Goal: Check status: Check status

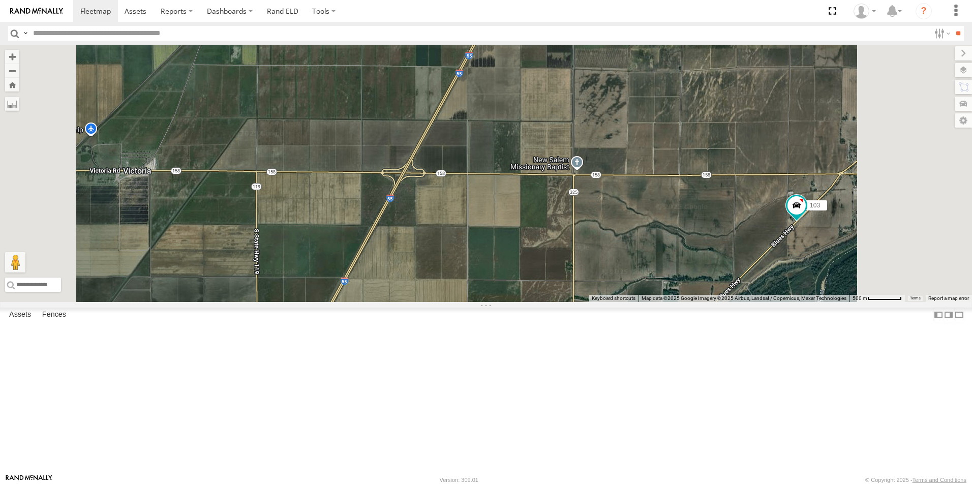
click at [0, 0] on span at bounding box center [0, 0] width 0 height 0
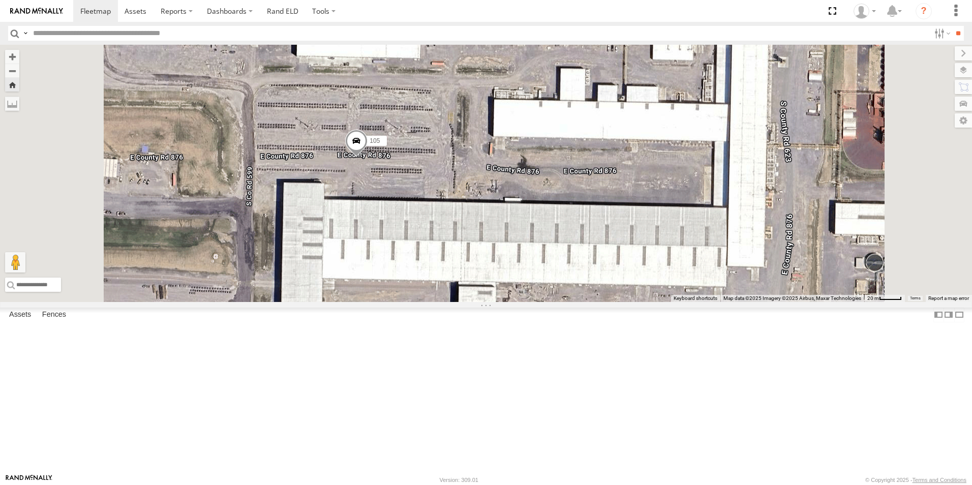
click at [0, 0] on span at bounding box center [0, 0] width 0 height 0
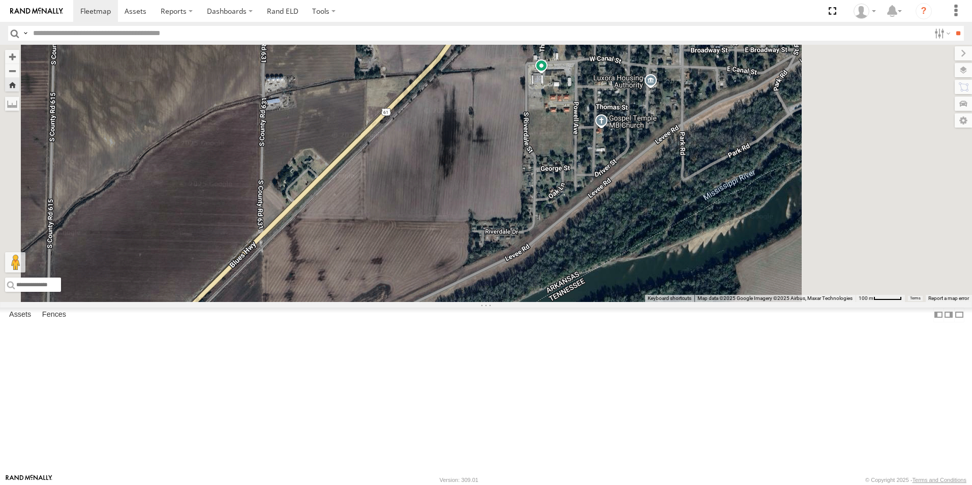
drag, startPoint x: 547, startPoint y: 138, endPoint x: 354, endPoint y: 278, distance: 238.8
click at [358, 282] on div "103" at bounding box center [486, 173] width 972 height 257
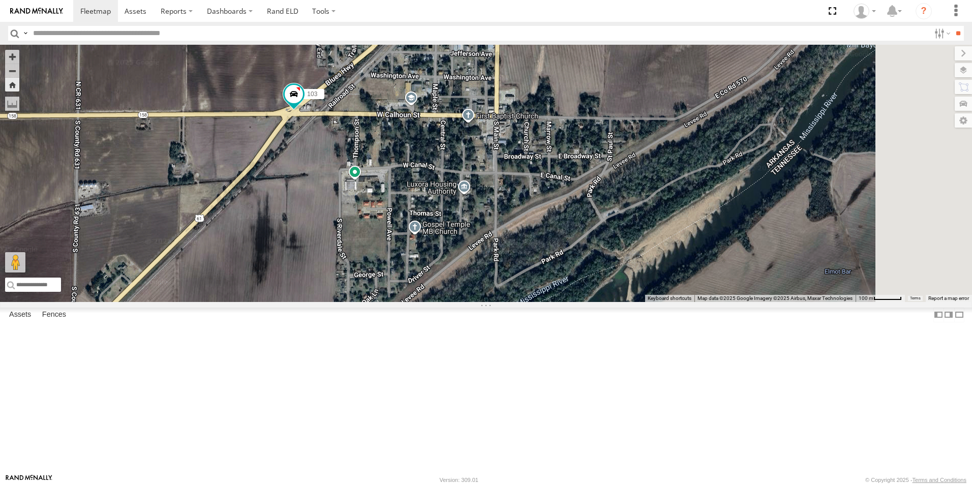
drag, startPoint x: 424, startPoint y: 216, endPoint x: 403, endPoint y: 252, distance: 41.7
click at [403, 252] on div "103" at bounding box center [486, 173] width 972 height 257
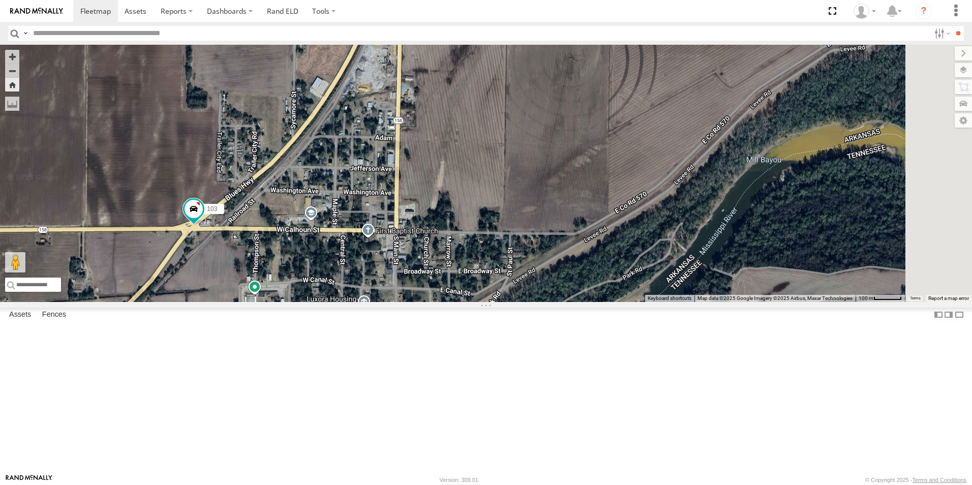
drag, startPoint x: 472, startPoint y: 194, endPoint x: 372, endPoint y: 307, distance: 151.6
click at [372, 302] on div "103" at bounding box center [486, 173] width 972 height 257
click at [0, 0] on span at bounding box center [0, 0] width 0 height 0
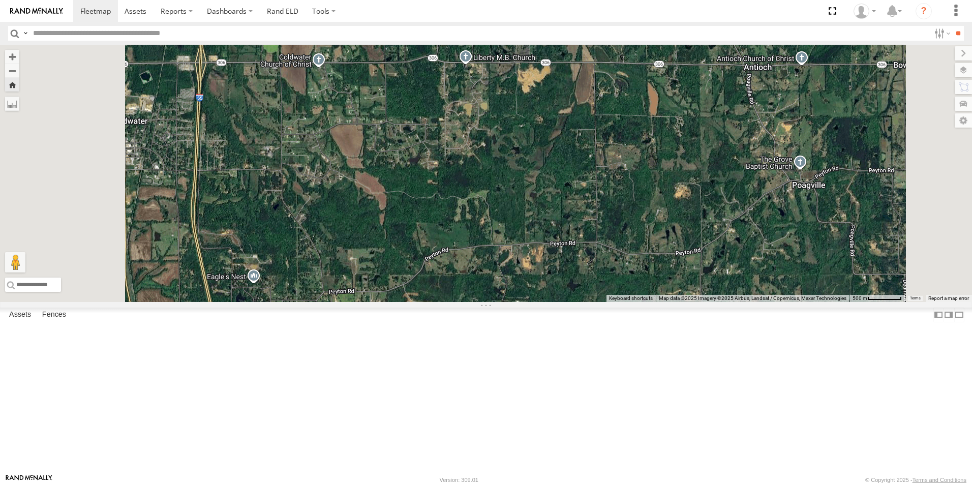
drag, startPoint x: 300, startPoint y: 180, endPoint x: 334, endPoint y: 498, distance: 320.0
click at [334, 485] on html at bounding box center [486, 242] width 972 height 485
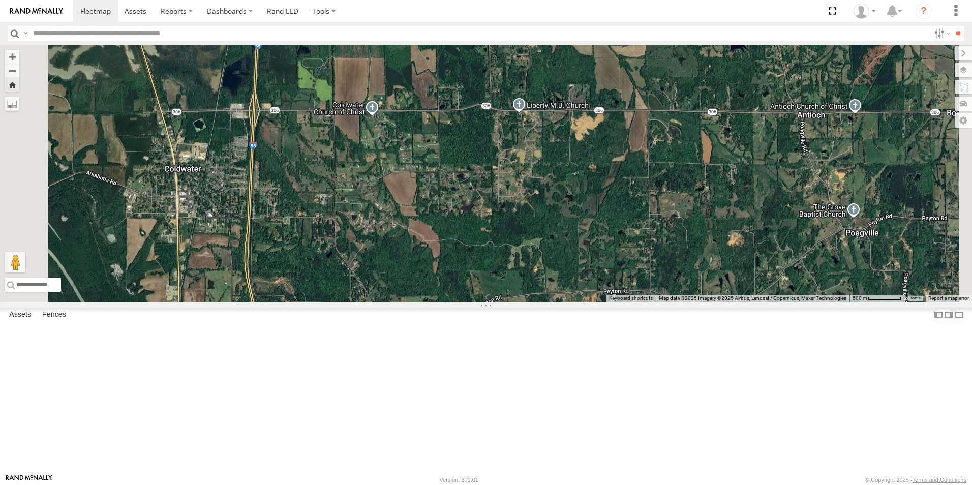
drag, startPoint x: 360, startPoint y: 367, endPoint x: 409, endPoint y: 442, distance: 89.8
click at [409, 302] on div "108" at bounding box center [486, 173] width 972 height 257
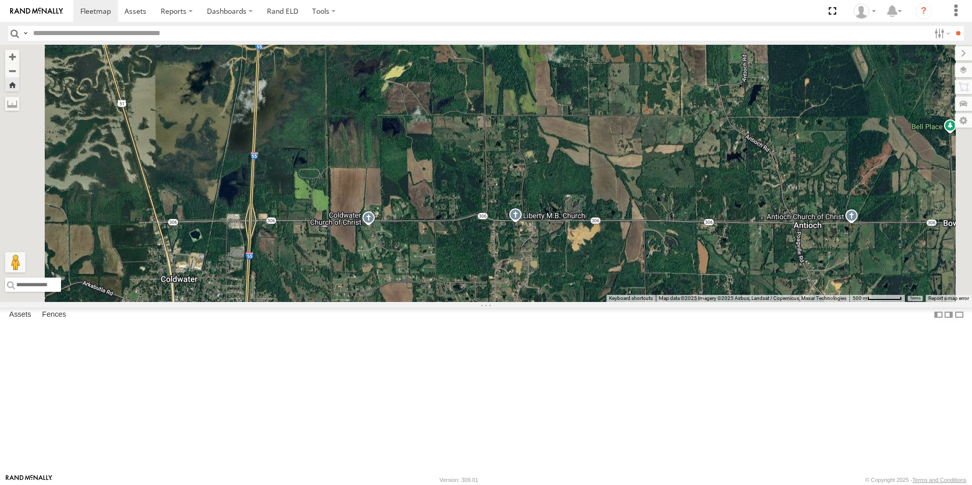
drag, startPoint x: 404, startPoint y: 338, endPoint x: 398, endPoint y: 374, distance: 36.2
click at [395, 302] on div "108" at bounding box center [486, 173] width 972 height 257
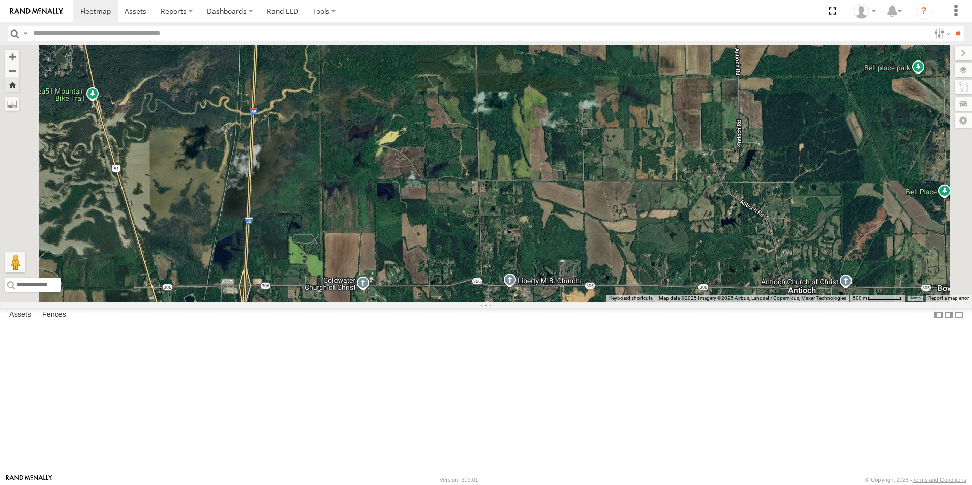
drag, startPoint x: 398, startPoint y: 379, endPoint x: 403, endPoint y: 370, distance: 10.2
click at [398, 302] on div "108" at bounding box center [486, 173] width 972 height 257
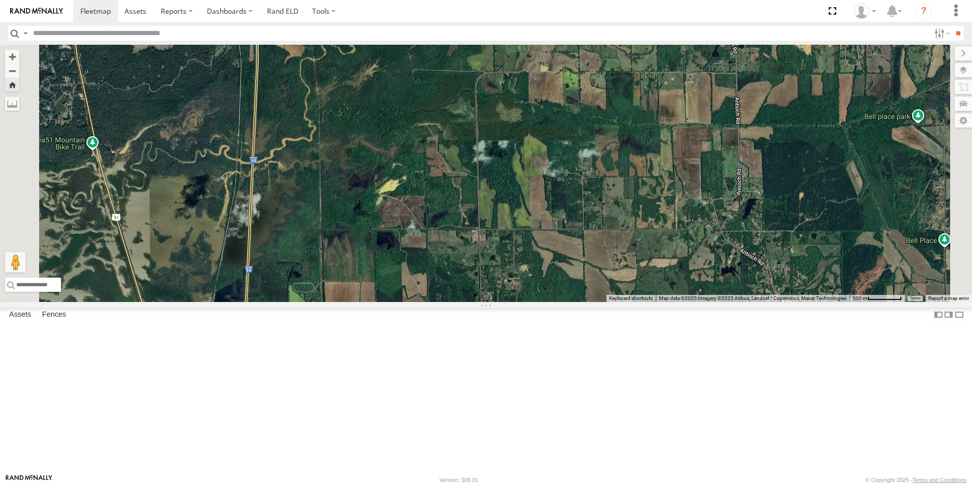
drag, startPoint x: 406, startPoint y: 351, endPoint x: 396, endPoint y: 383, distance: 33.5
click at [397, 302] on div "108" at bounding box center [486, 173] width 972 height 257
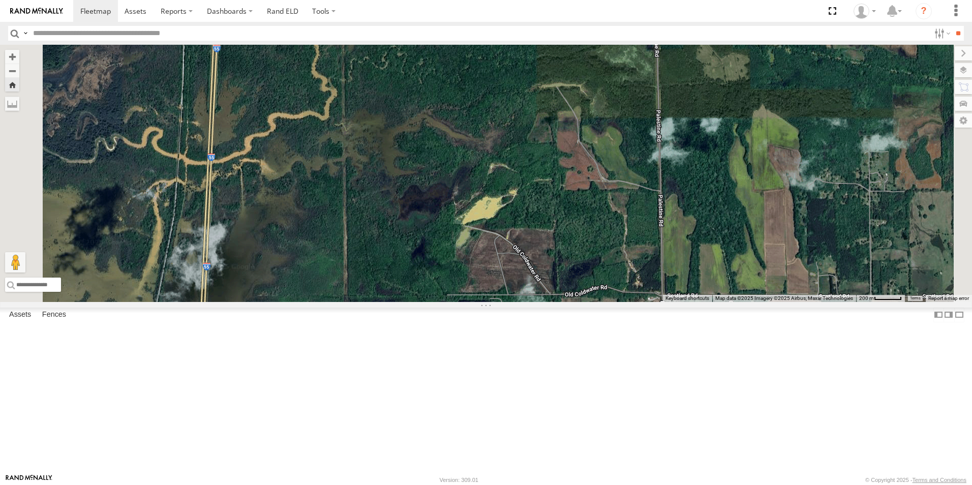
click at [0, 0] on span at bounding box center [0, 0] width 0 height 0
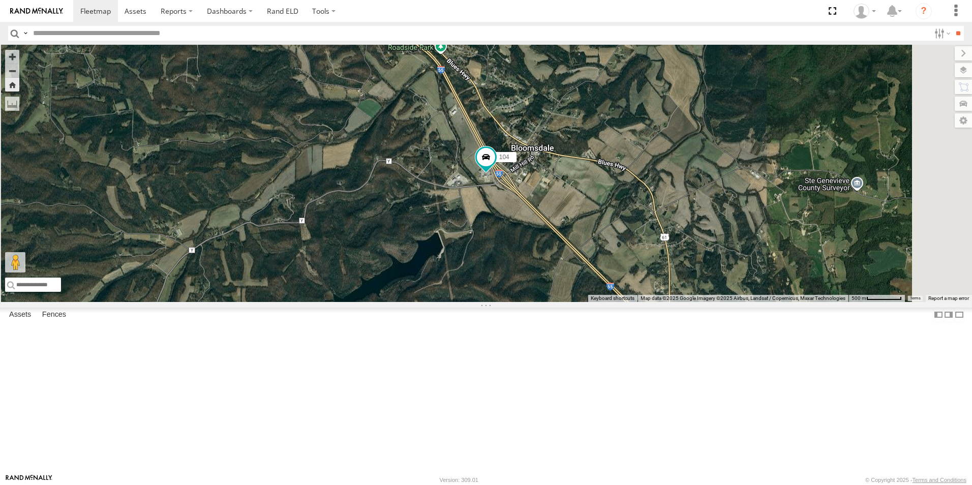
click at [0, 0] on span at bounding box center [0, 0] width 0 height 0
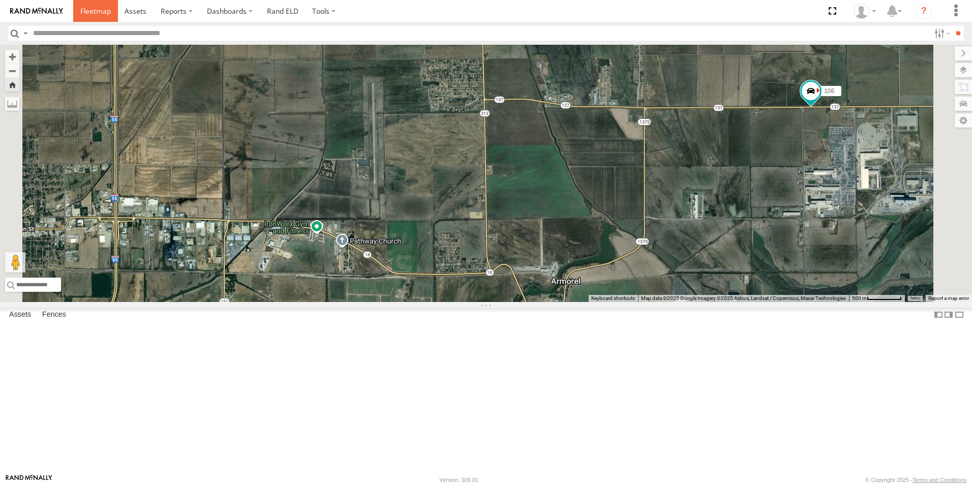
click at [103, 16] on span at bounding box center [95, 11] width 31 height 10
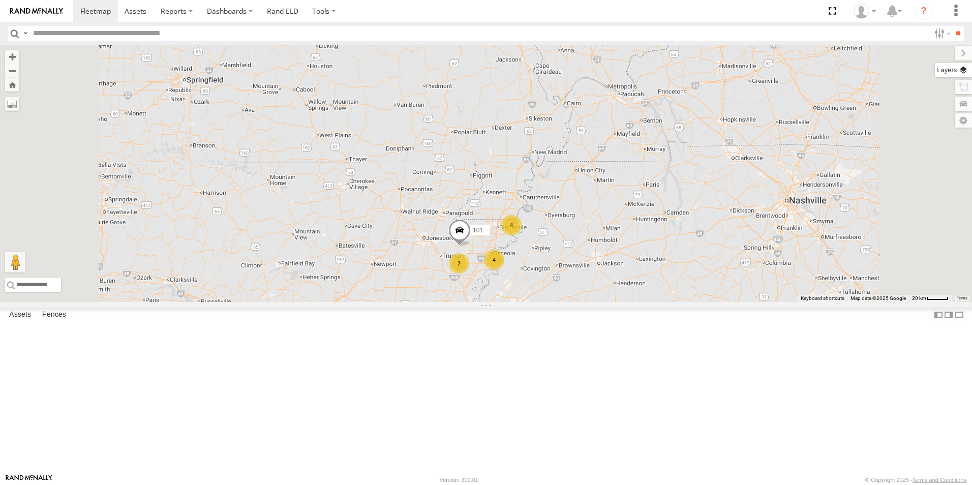
click at [968, 72] on label at bounding box center [953, 70] width 37 height 14
click at [0, 0] on span "Basemaps" at bounding box center [0, 0] width 0 height 0
click at [0, 0] on span "Satellite + Roadmap" at bounding box center [0, 0] width 0 height 0
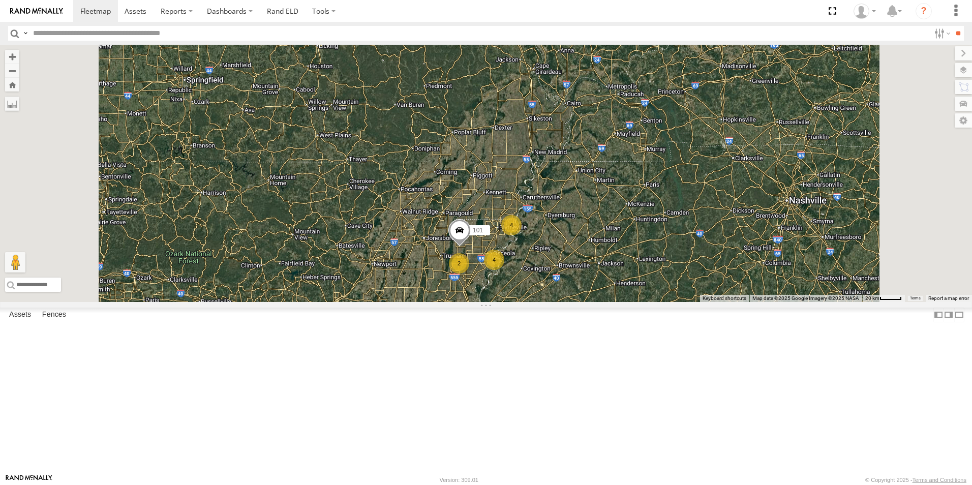
click at [0, 0] on span at bounding box center [0, 0] width 0 height 0
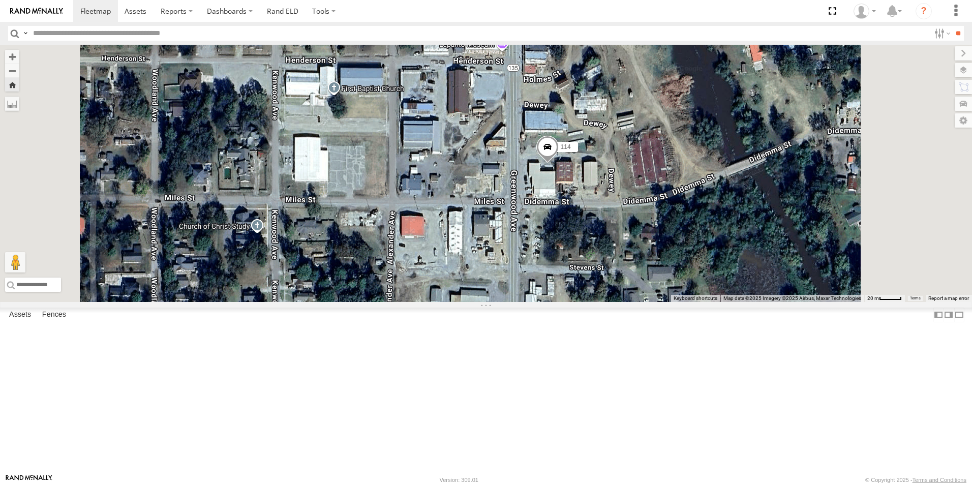
click at [0, 0] on span at bounding box center [0, 0] width 0 height 0
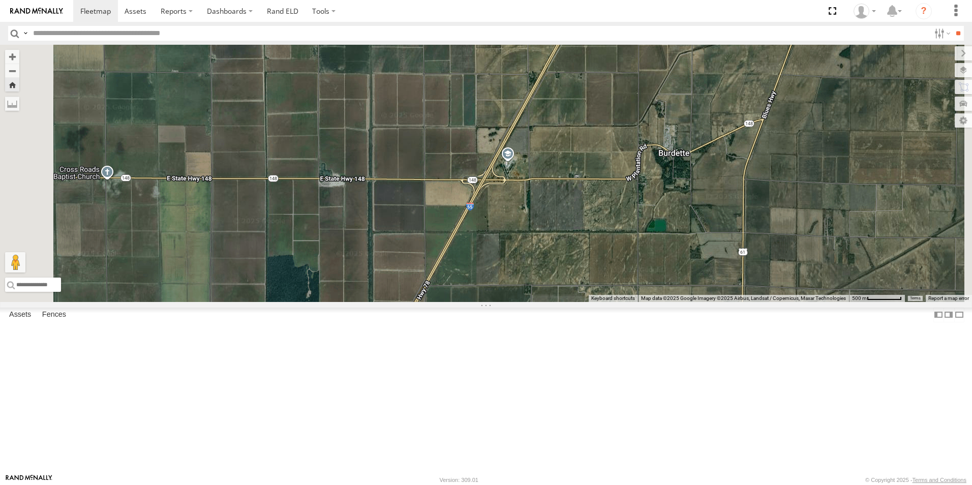
click at [0, 0] on span at bounding box center [0, 0] width 0 height 0
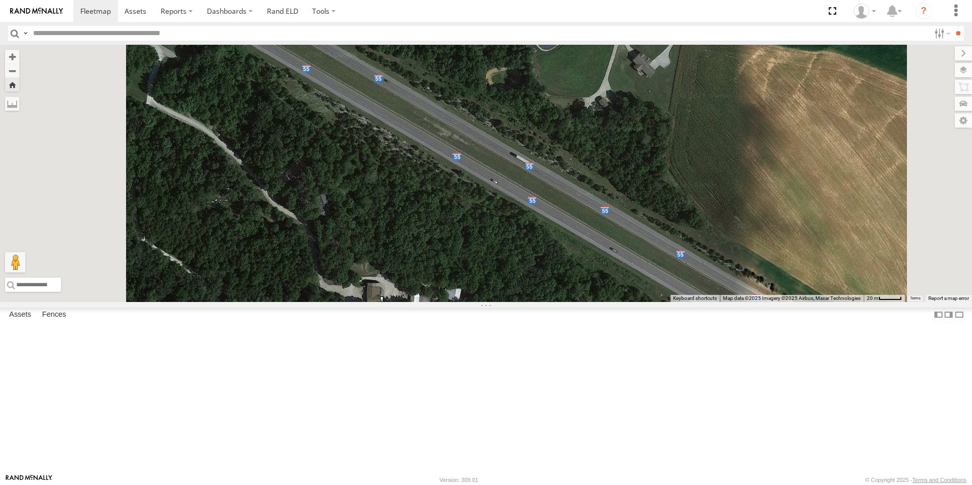
click at [0, 0] on span at bounding box center [0, 0] width 0 height 0
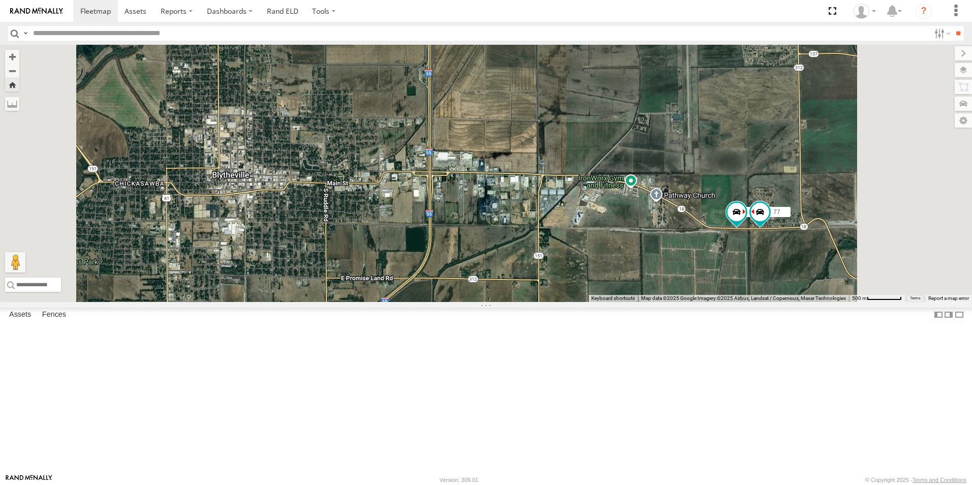
click at [0, 0] on span at bounding box center [0, 0] width 0 height 0
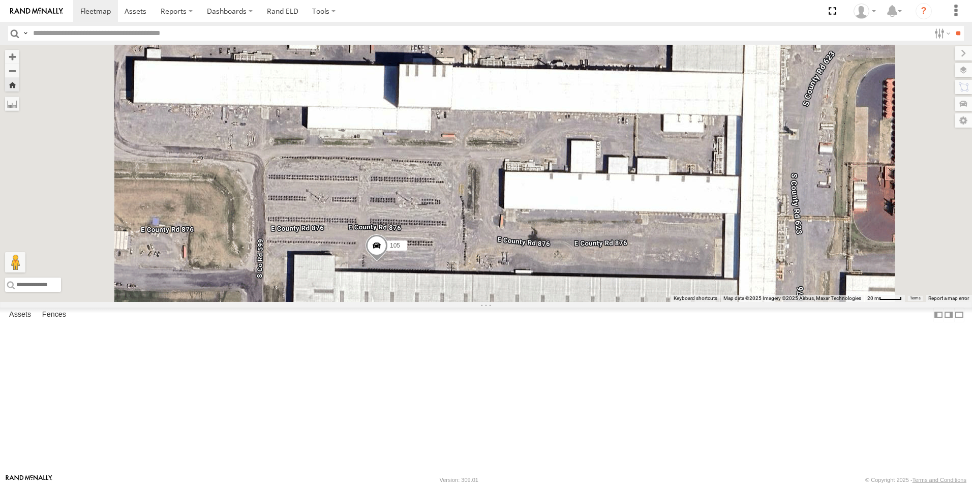
drag, startPoint x: 550, startPoint y: 380, endPoint x: 549, endPoint y: 264, distance: 115.4
click at [550, 272] on div "105" at bounding box center [486, 173] width 972 height 257
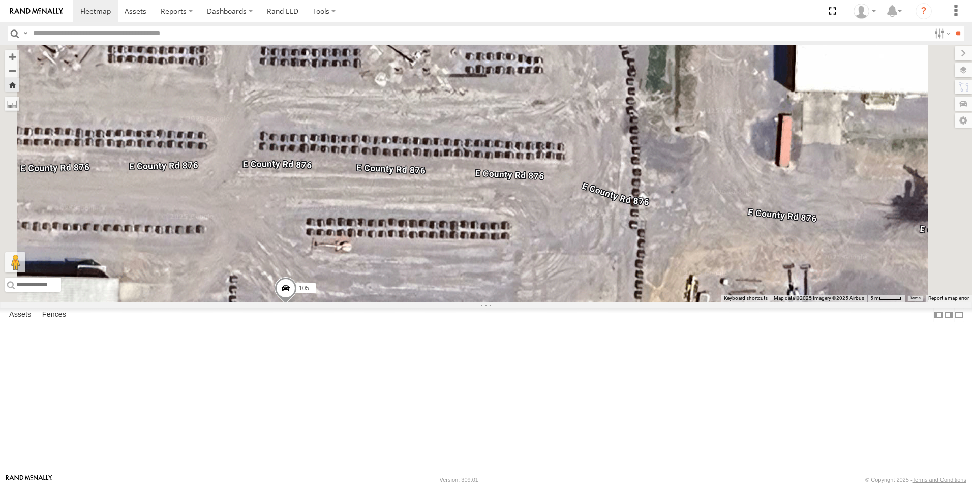
drag, startPoint x: 509, startPoint y: 314, endPoint x: 547, endPoint y: 262, distance: 64.5
click at [544, 265] on div "105" at bounding box center [486, 173] width 972 height 257
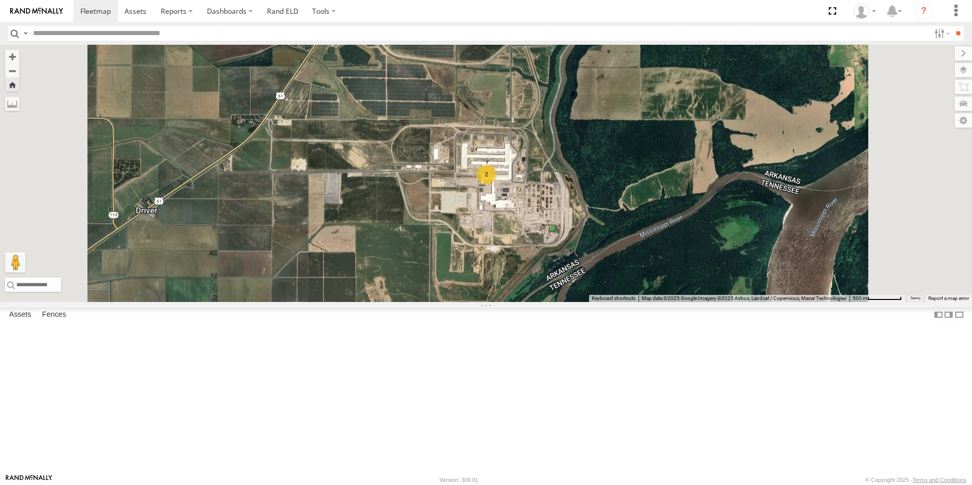
click at [0, 0] on span at bounding box center [0, 0] width 0 height 0
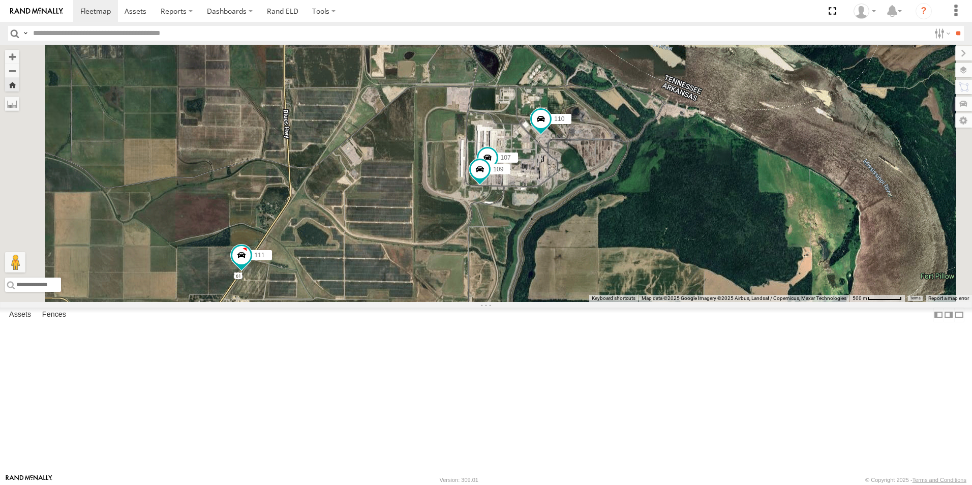
click at [0, 0] on span at bounding box center [0, 0] width 0 height 0
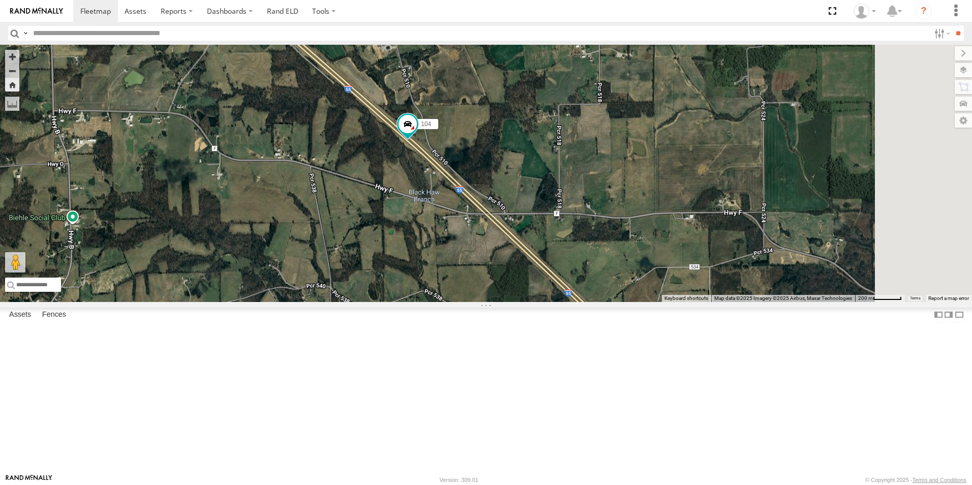
drag, startPoint x: 564, startPoint y: 208, endPoint x: 464, endPoint y: 149, distance: 115.8
click at [465, 149] on div "104" at bounding box center [486, 173] width 972 height 257
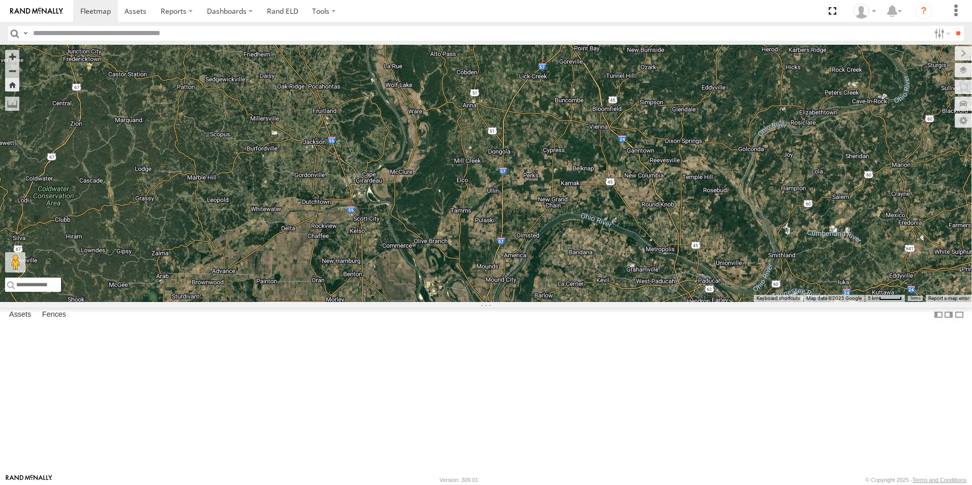
drag, startPoint x: 500, startPoint y: 307, endPoint x: 411, endPoint y: 179, distance: 155.9
click at [411, 179] on div "104" at bounding box center [486, 173] width 972 height 257
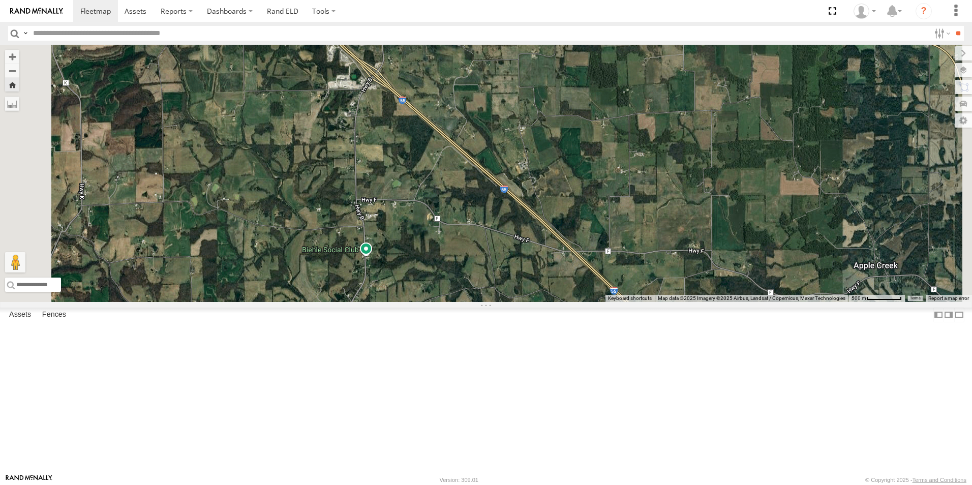
click at [0, 0] on span at bounding box center [0, 0] width 0 height 0
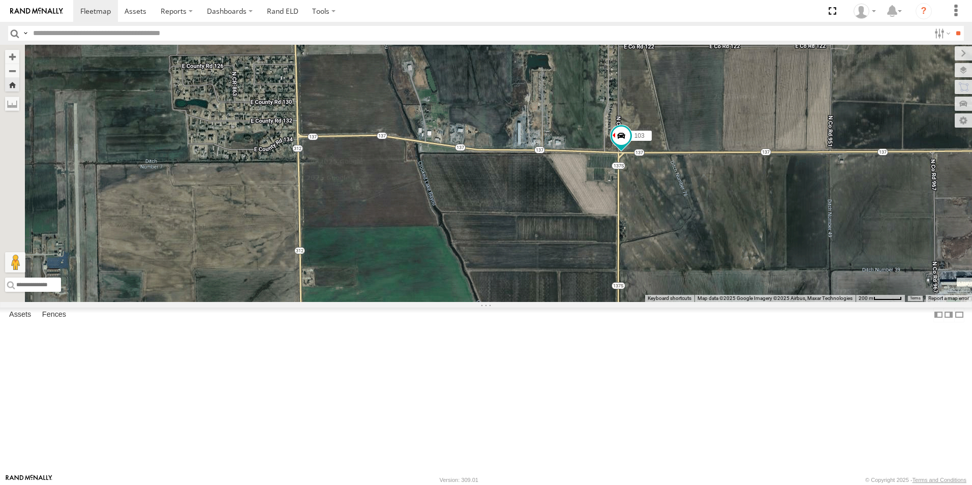
drag, startPoint x: 431, startPoint y: 253, endPoint x: 688, endPoint y: 265, distance: 257.6
click at [688, 265] on div "103" at bounding box center [486, 173] width 972 height 257
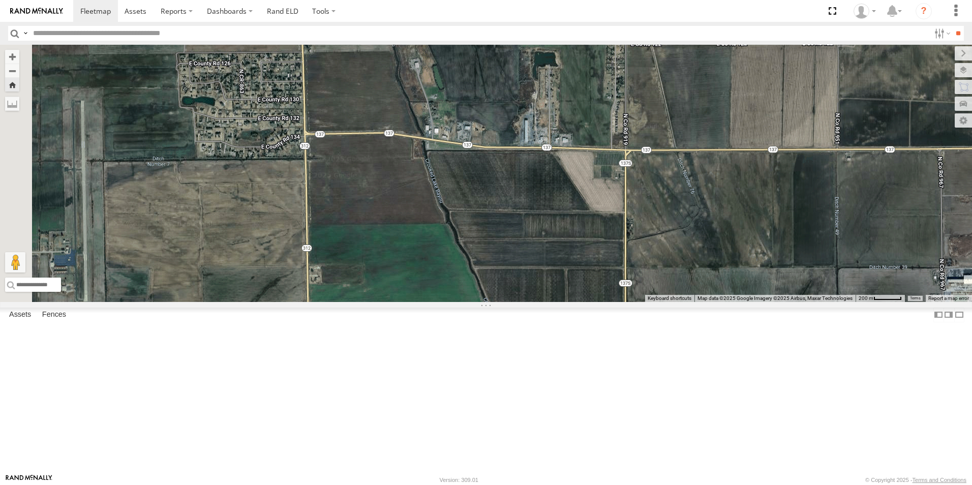
click at [0, 0] on span at bounding box center [0, 0] width 0 height 0
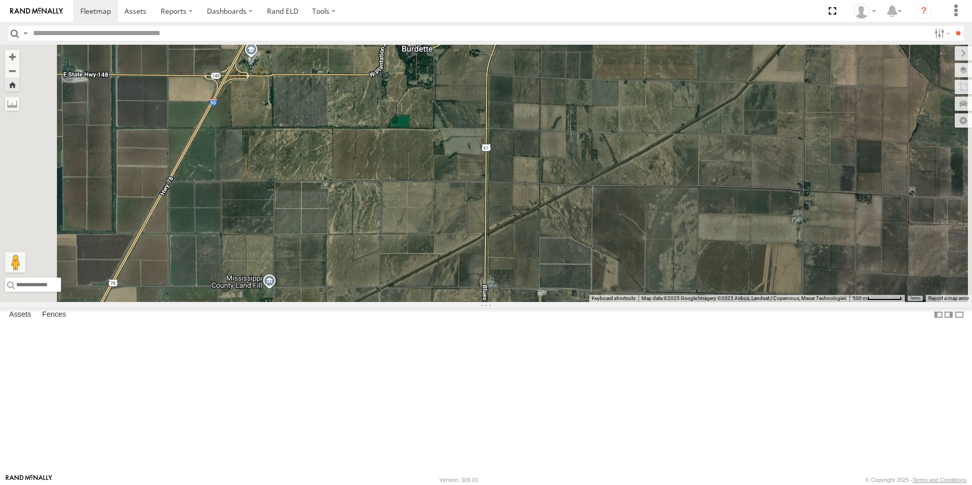
click at [0, 0] on span at bounding box center [0, 0] width 0 height 0
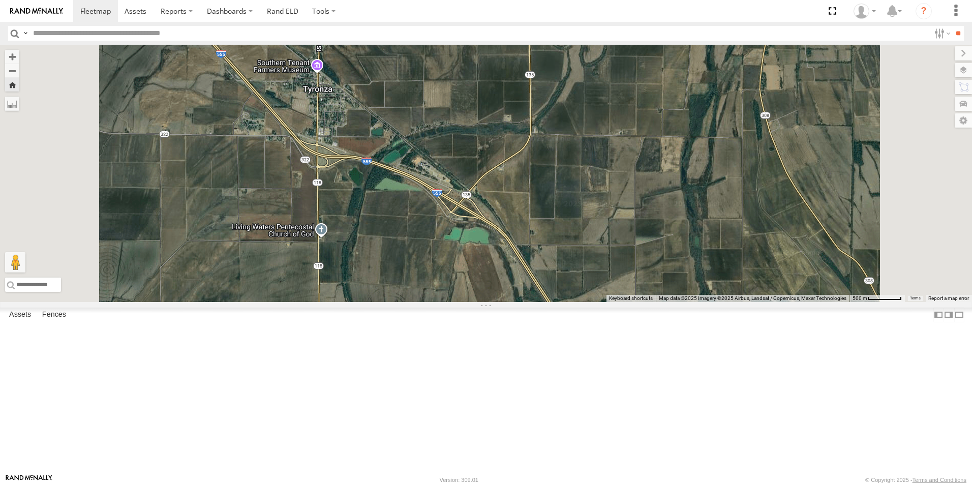
click at [0, 0] on span at bounding box center [0, 0] width 0 height 0
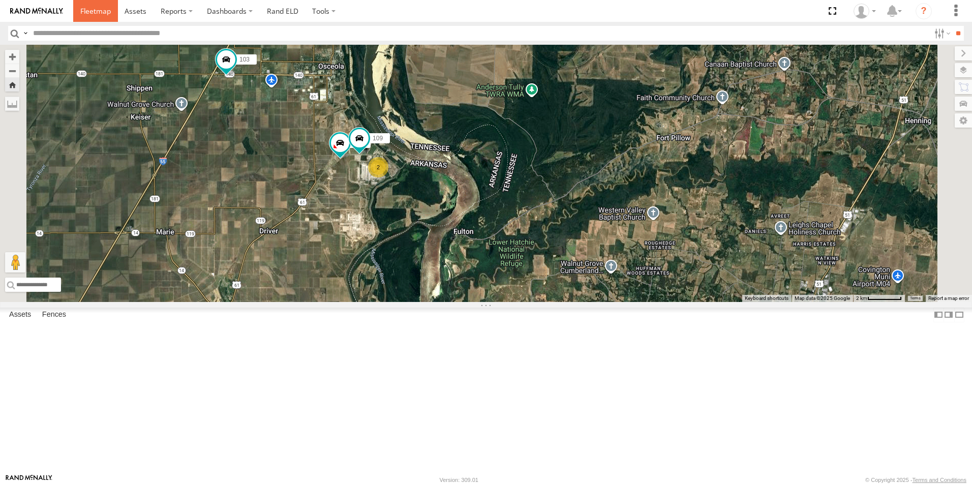
click at [91, 18] on link at bounding box center [95, 11] width 45 height 22
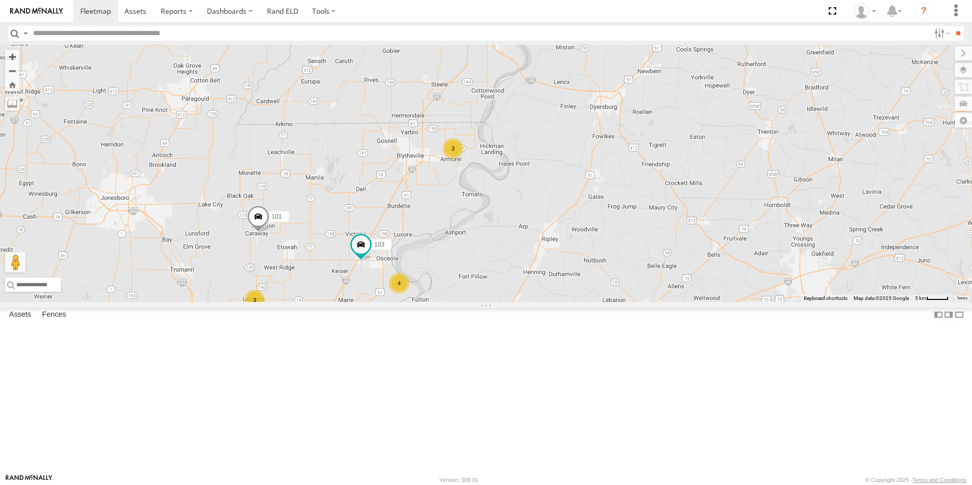
drag, startPoint x: 465, startPoint y: 295, endPoint x: 539, endPoint y: 269, distance: 78.9
click at [539, 270] on div "104 101 103 4 3 3" at bounding box center [486, 173] width 972 height 257
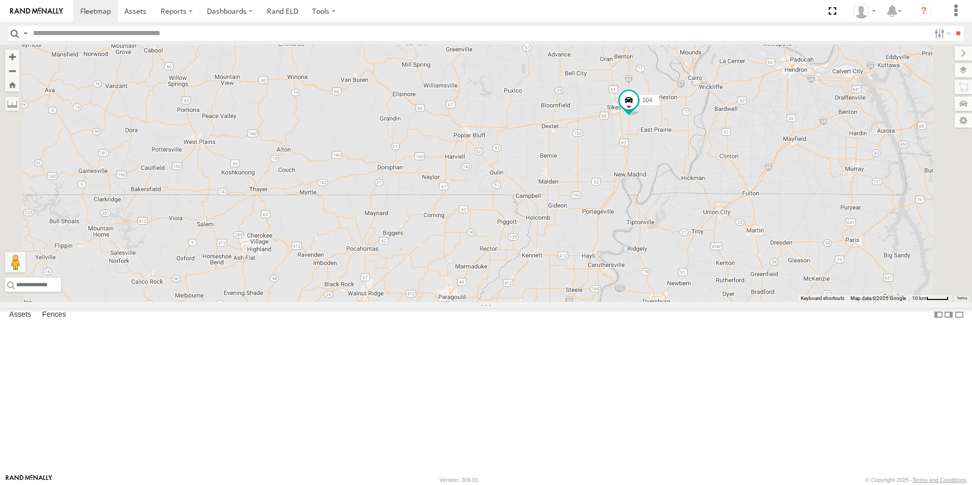
click at [0, 0] on span at bounding box center [0, 0] width 0 height 0
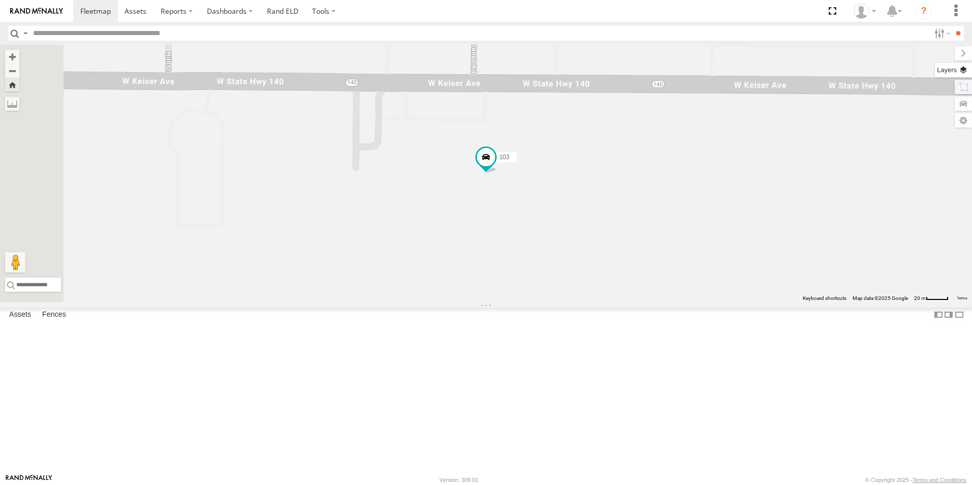
click at [968, 72] on label at bounding box center [953, 70] width 37 height 14
click at [0, 0] on span "Basemaps" at bounding box center [0, 0] width 0 height 0
click at [0, 0] on span "Satellite + Roadmap" at bounding box center [0, 0] width 0 height 0
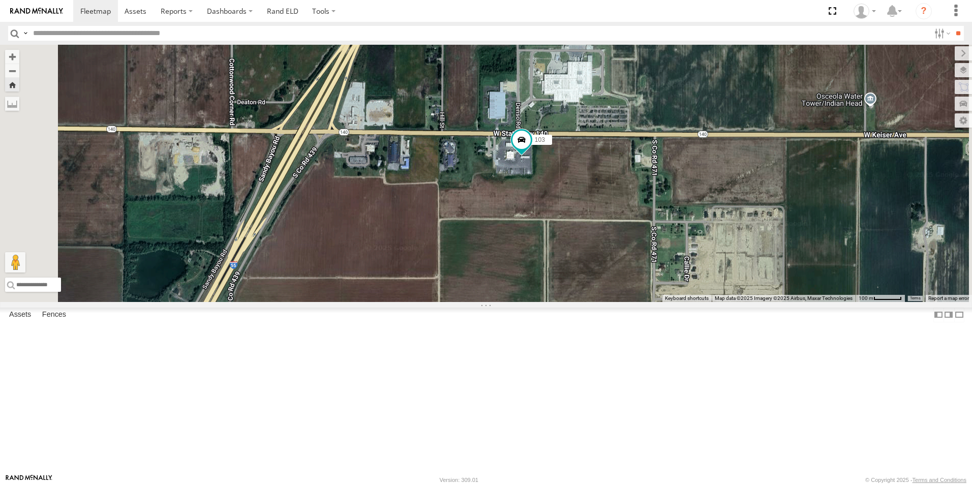
click at [0, 0] on span at bounding box center [0, 0] width 0 height 0
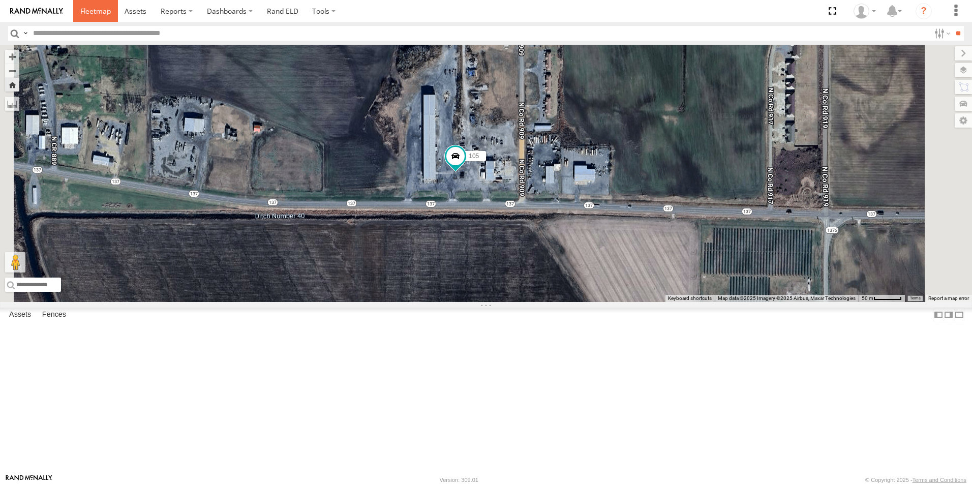
click at [102, 15] on span at bounding box center [95, 11] width 31 height 10
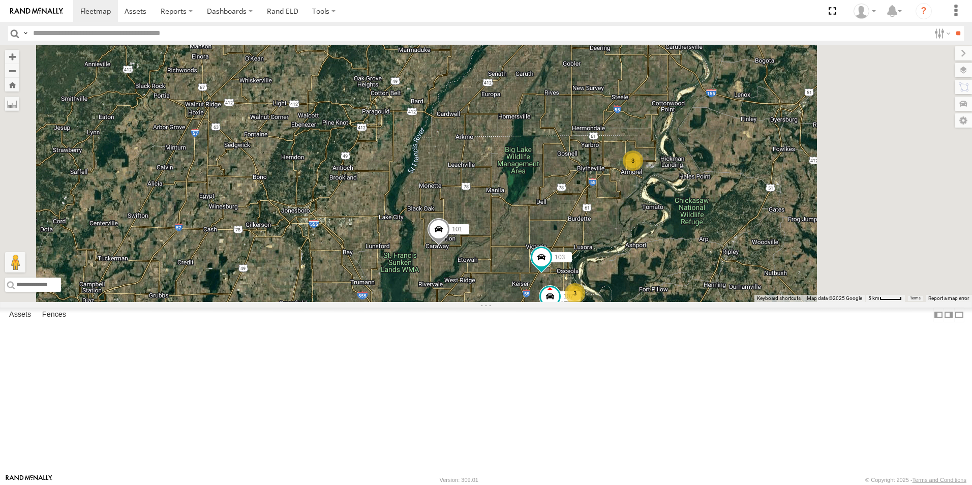
drag, startPoint x: 684, startPoint y: 277, endPoint x: 608, endPoint y: 160, distance: 139.6
click at [608, 161] on div "104 101 103 3 3 107 3" at bounding box center [486, 173] width 972 height 257
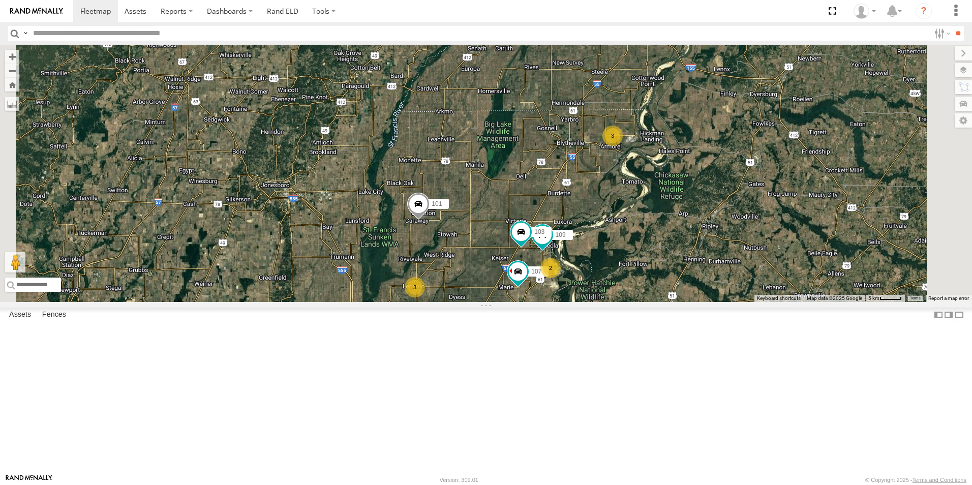
click at [0, 0] on span at bounding box center [0, 0] width 0 height 0
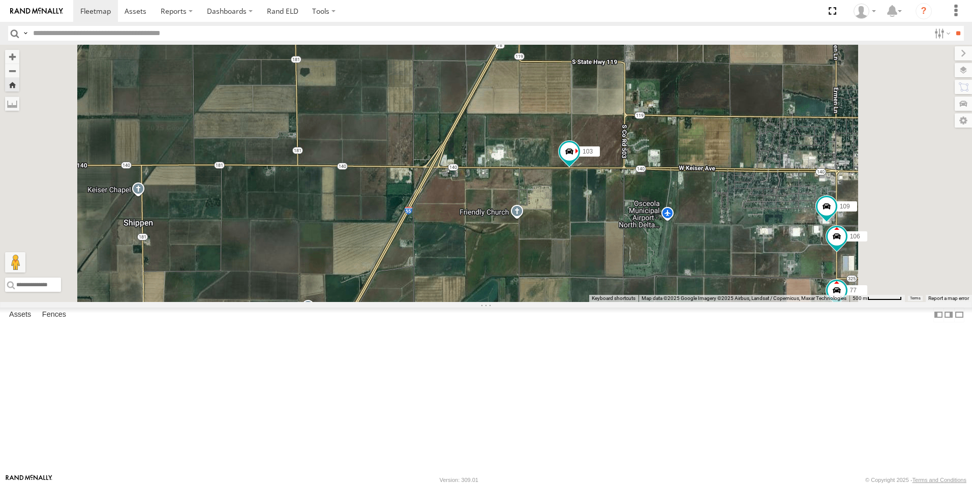
click at [0, 0] on span at bounding box center [0, 0] width 0 height 0
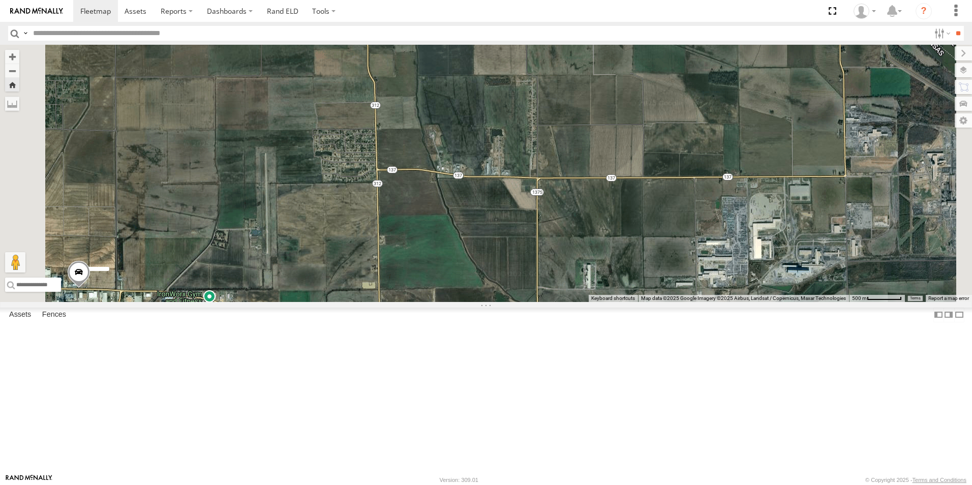
scroll to position [68, 0]
